Goal: Book appointment/travel/reservation

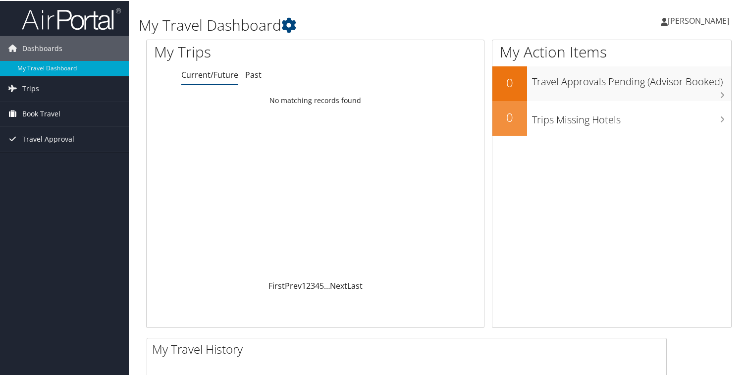
click at [120, 117] on link "Book Travel" at bounding box center [64, 113] width 129 height 25
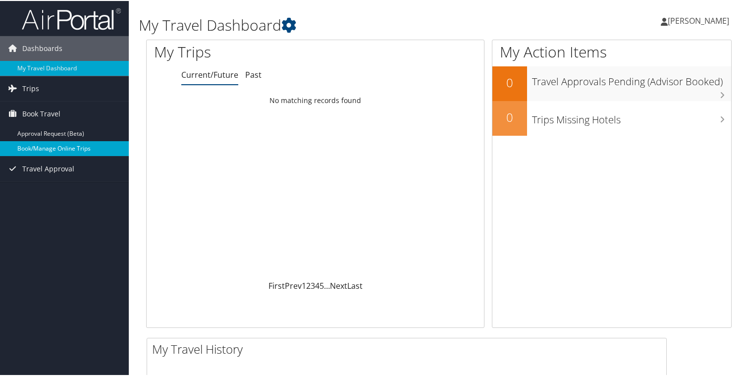
click at [103, 145] on link "Book/Manage Online Trips" at bounding box center [64, 147] width 129 height 15
click at [85, 154] on link "Book/Manage Online Trips" at bounding box center [64, 147] width 129 height 15
click at [492, 25] on h1 "My Travel Dashboard" at bounding box center [339, 24] width 400 height 21
